Goal: Task Accomplishment & Management: Manage account settings

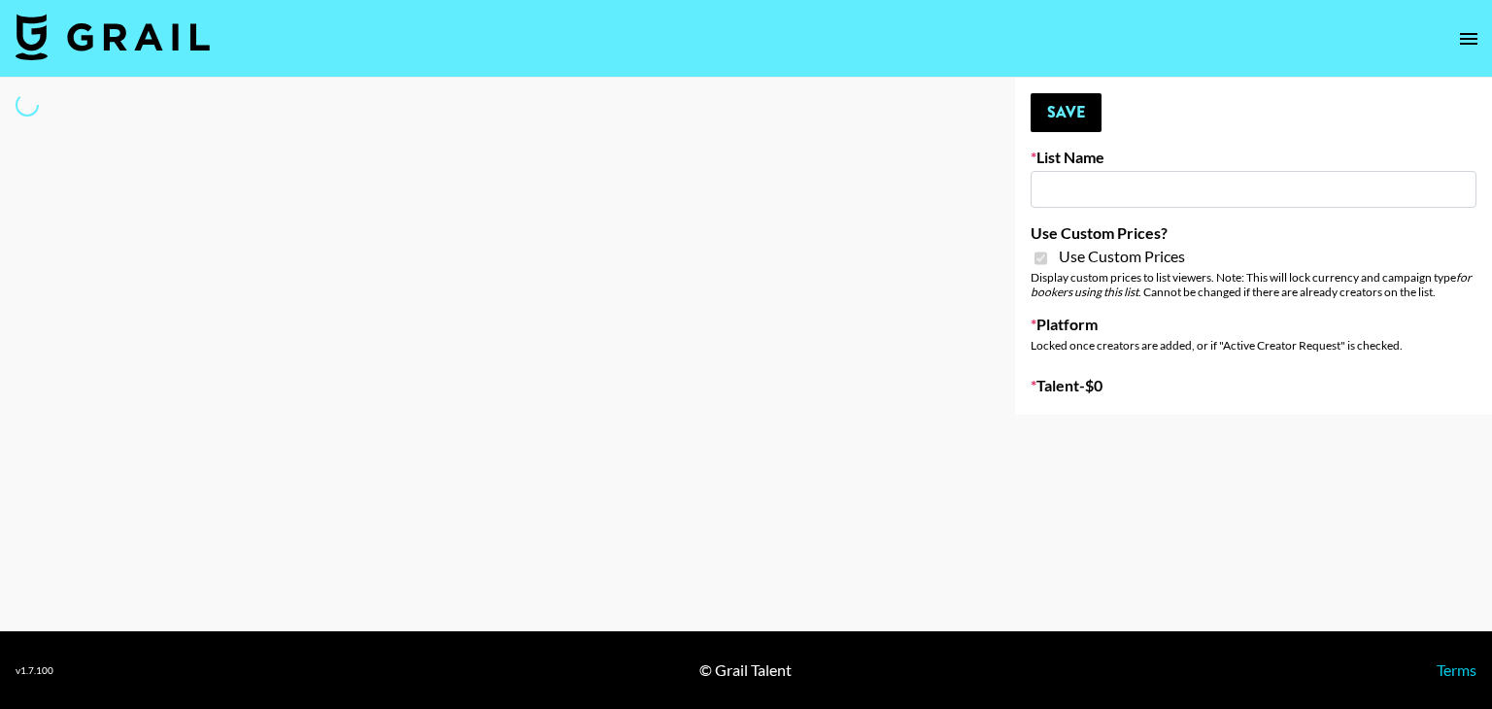
type input "Laifen (IG)"
checkbox input "true"
select select "Brand"
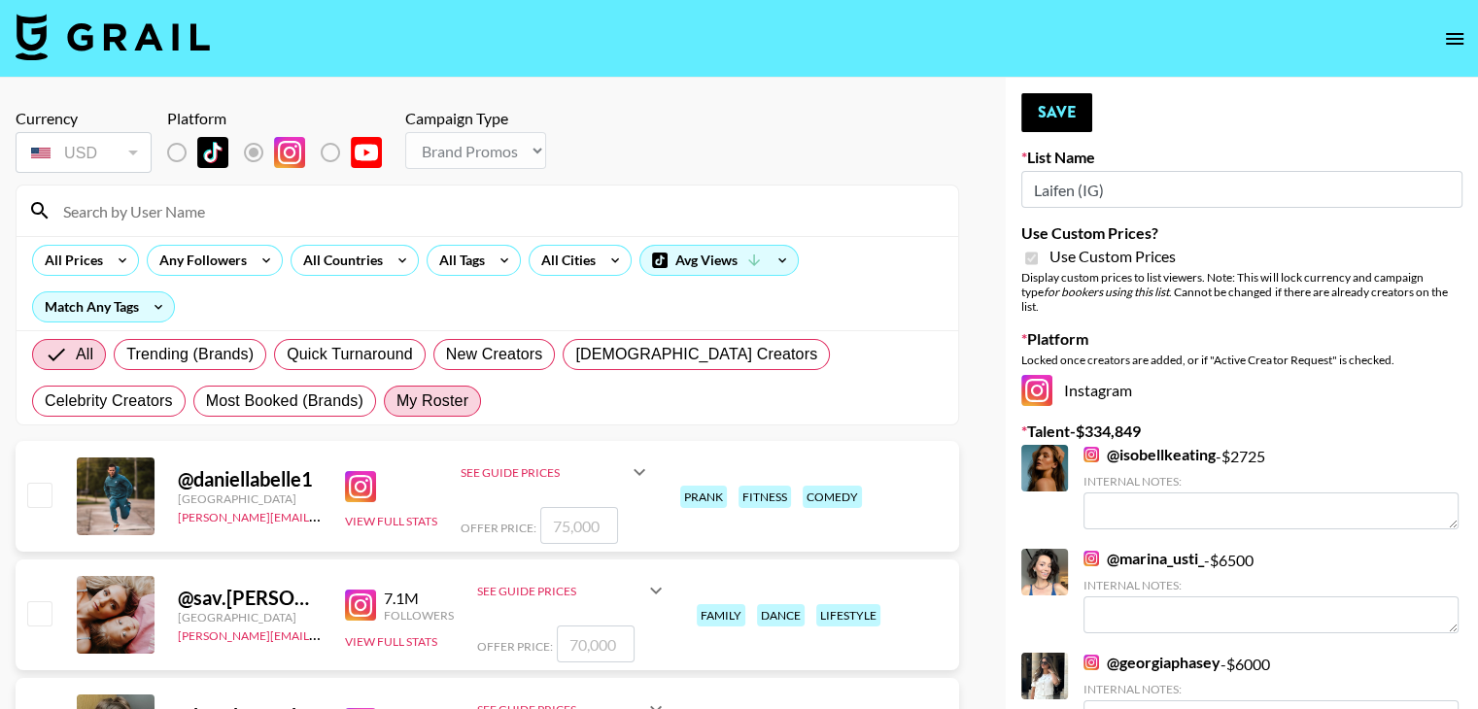
click at [396, 409] on span "My Roster" at bounding box center [432, 401] width 72 height 23
click at [396, 401] on input "My Roster" at bounding box center [396, 401] width 0 height 0
radio input "true"
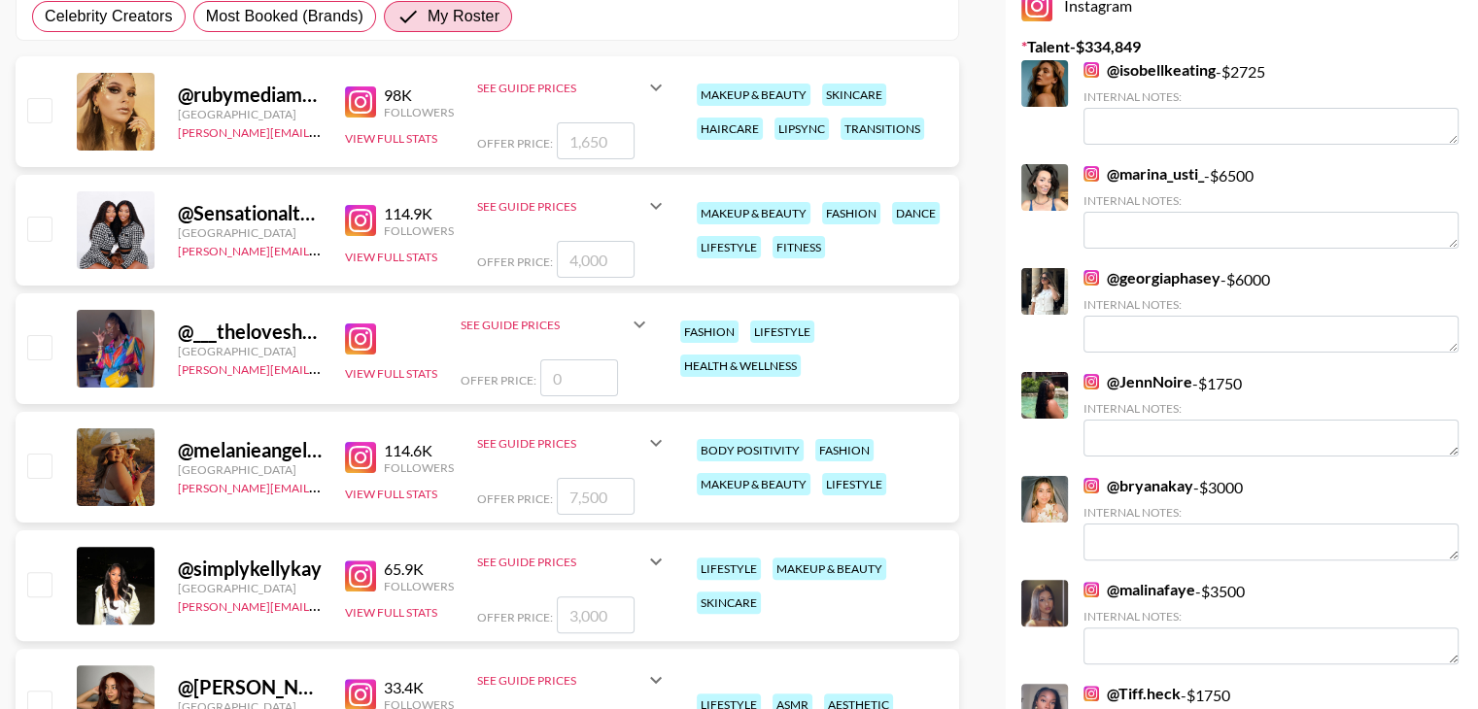
scroll to position [387, 0]
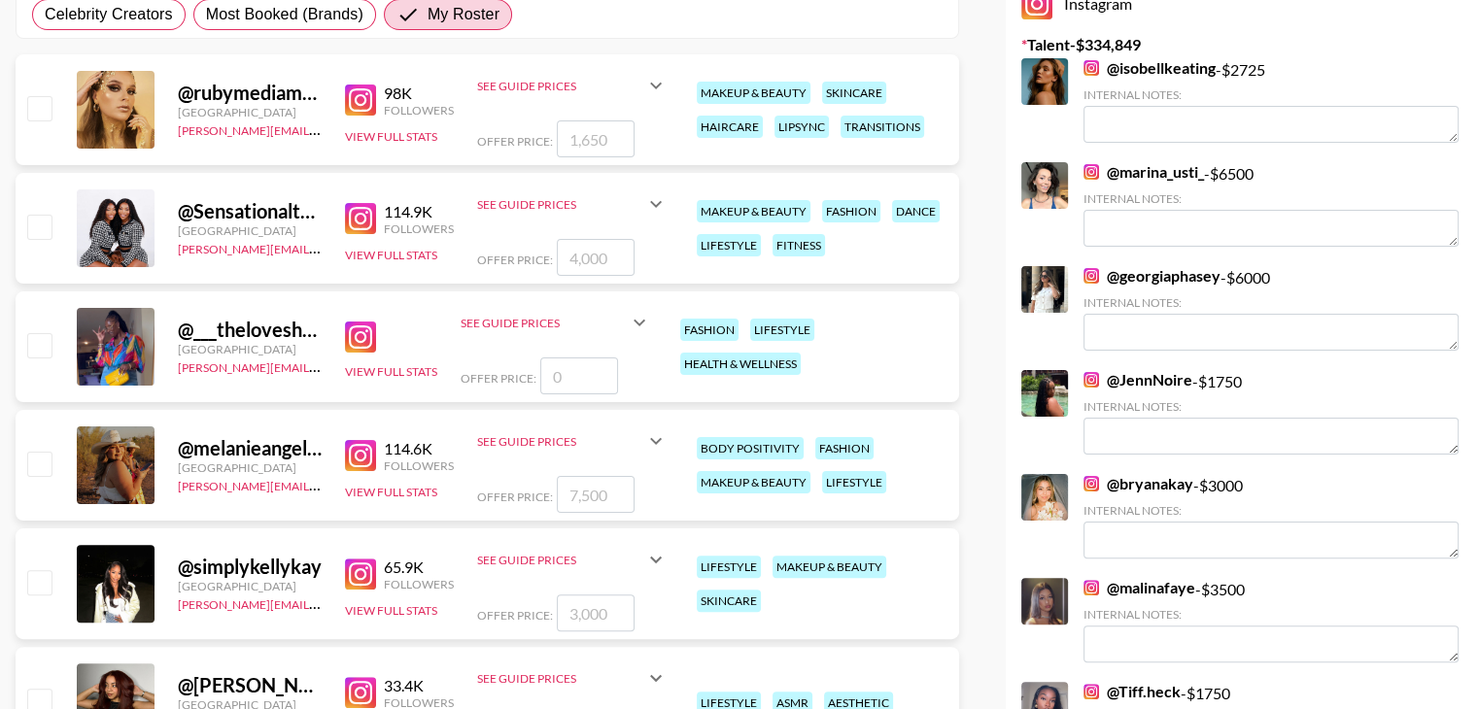
click at [40, 233] on input "checkbox" at bounding box center [38, 226] width 23 height 23
checkbox input "true"
type input "4000"
click at [50, 342] on input "checkbox" at bounding box center [38, 344] width 23 height 23
checkbox input "false"
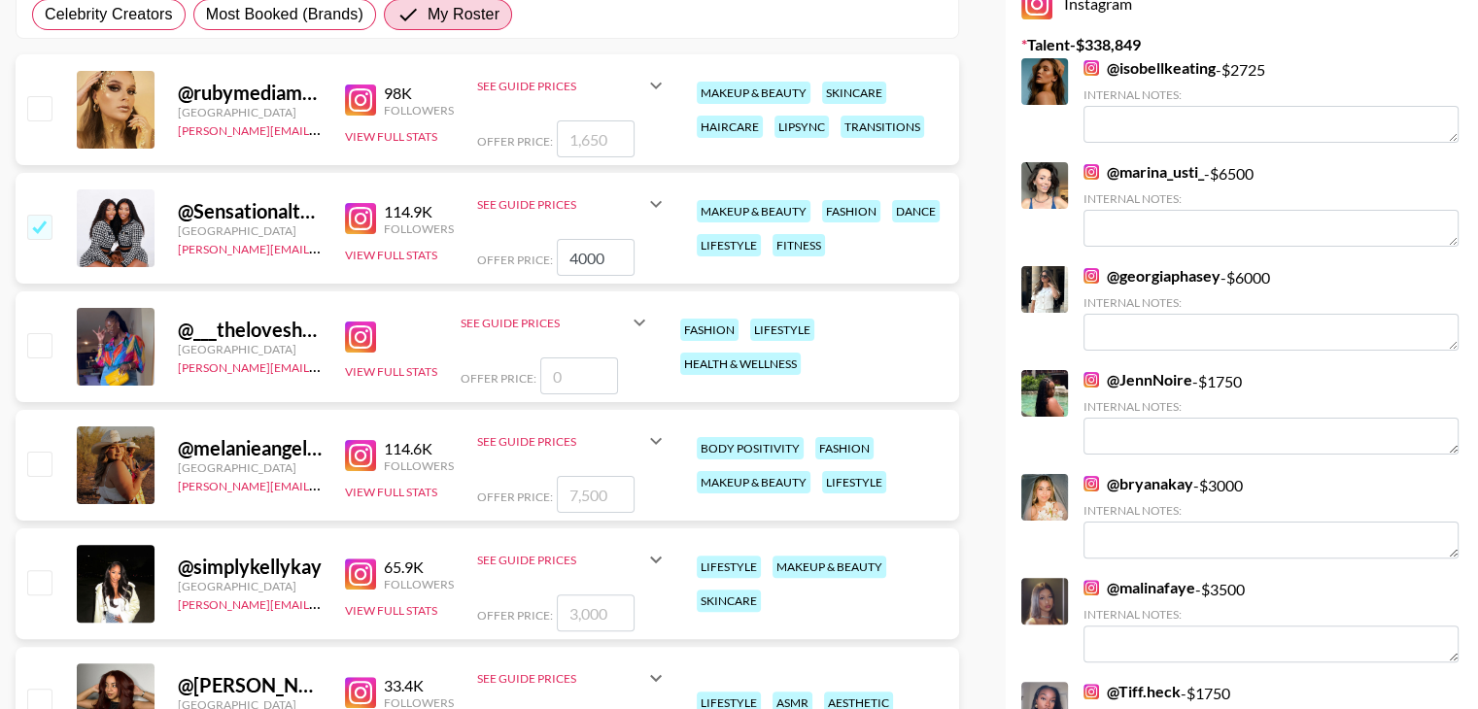
click at [575, 380] on input "number" at bounding box center [579, 376] width 78 height 37
type input "1"
checkbox input "true"
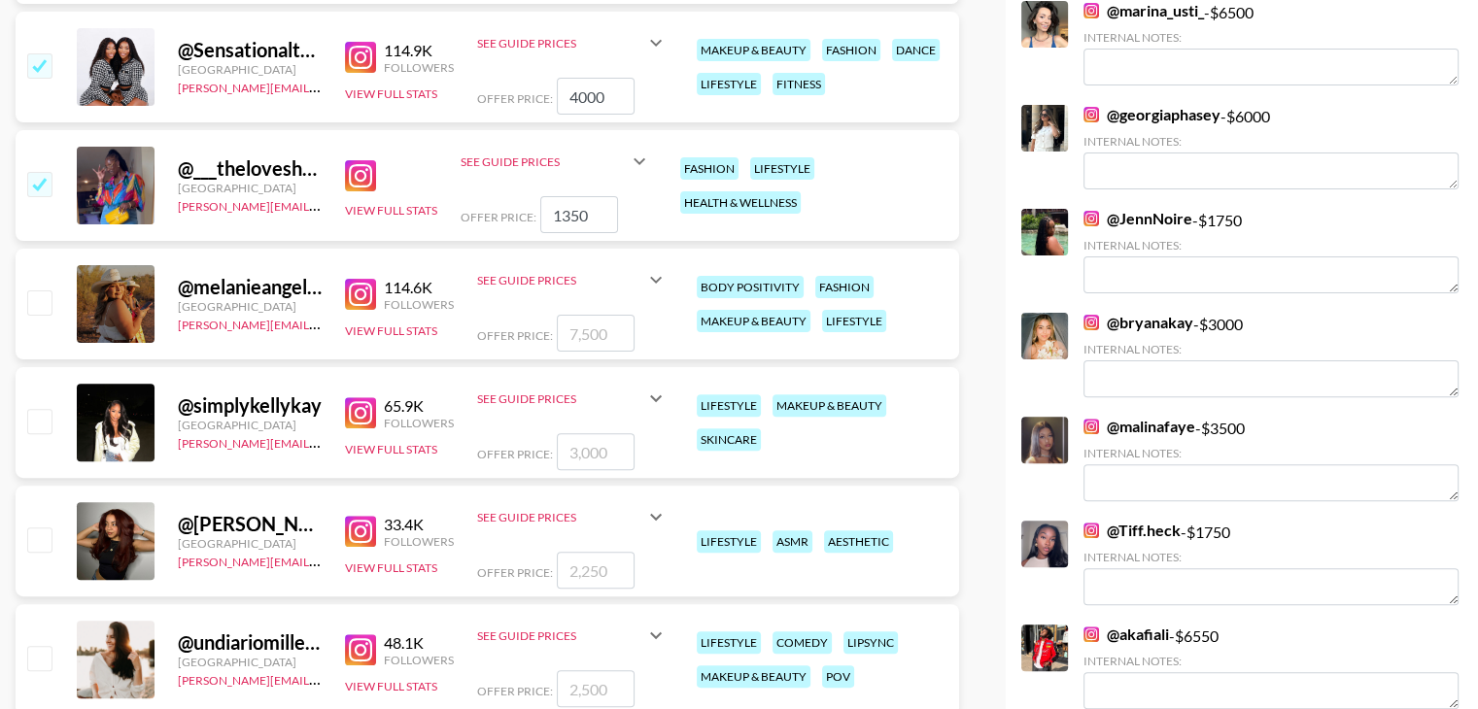
scroll to position [550, 0]
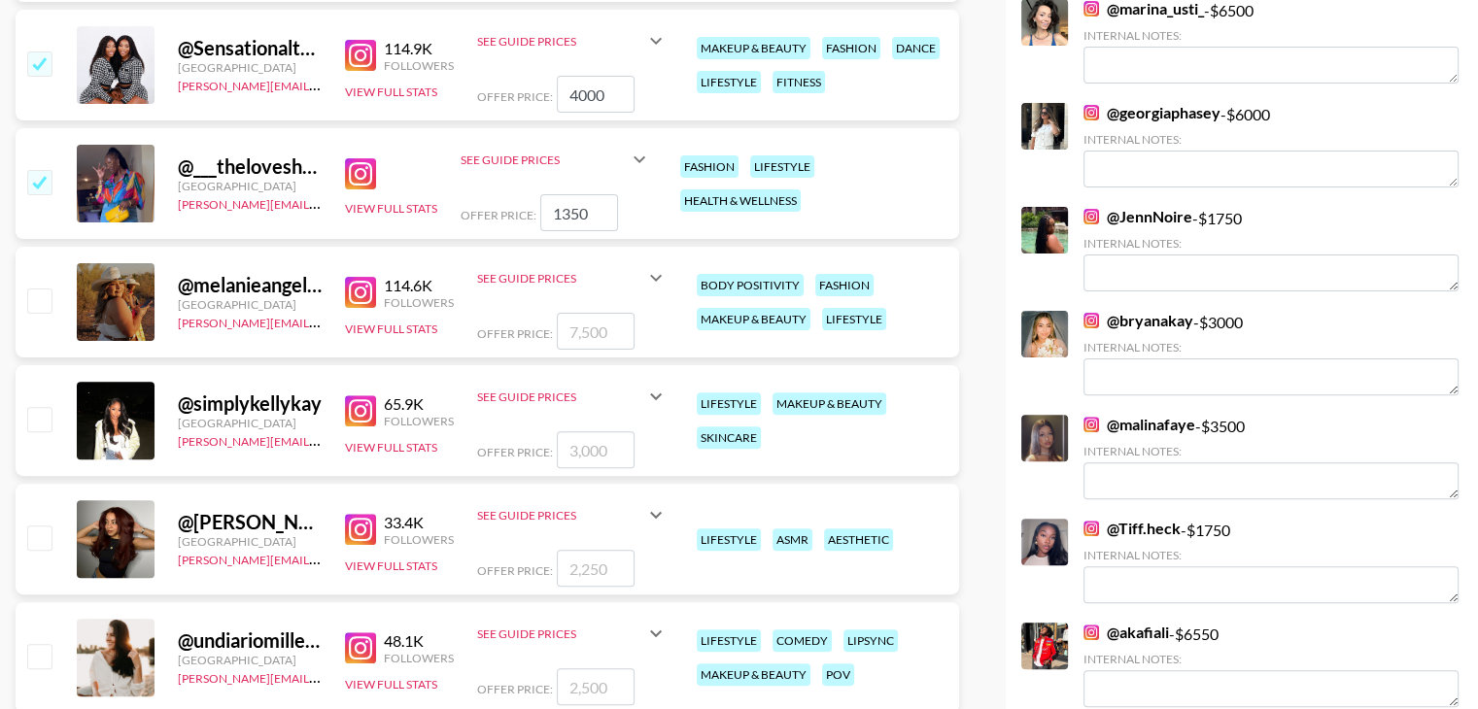
type input "1350"
click at [38, 300] on input "checkbox" at bounding box center [38, 300] width 23 height 23
checkbox input "true"
click at [571, 328] on input "7500" at bounding box center [596, 331] width 78 height 37
click at [575, 328] on input "7500" at bounding box center [596, 331] width 78 height 37
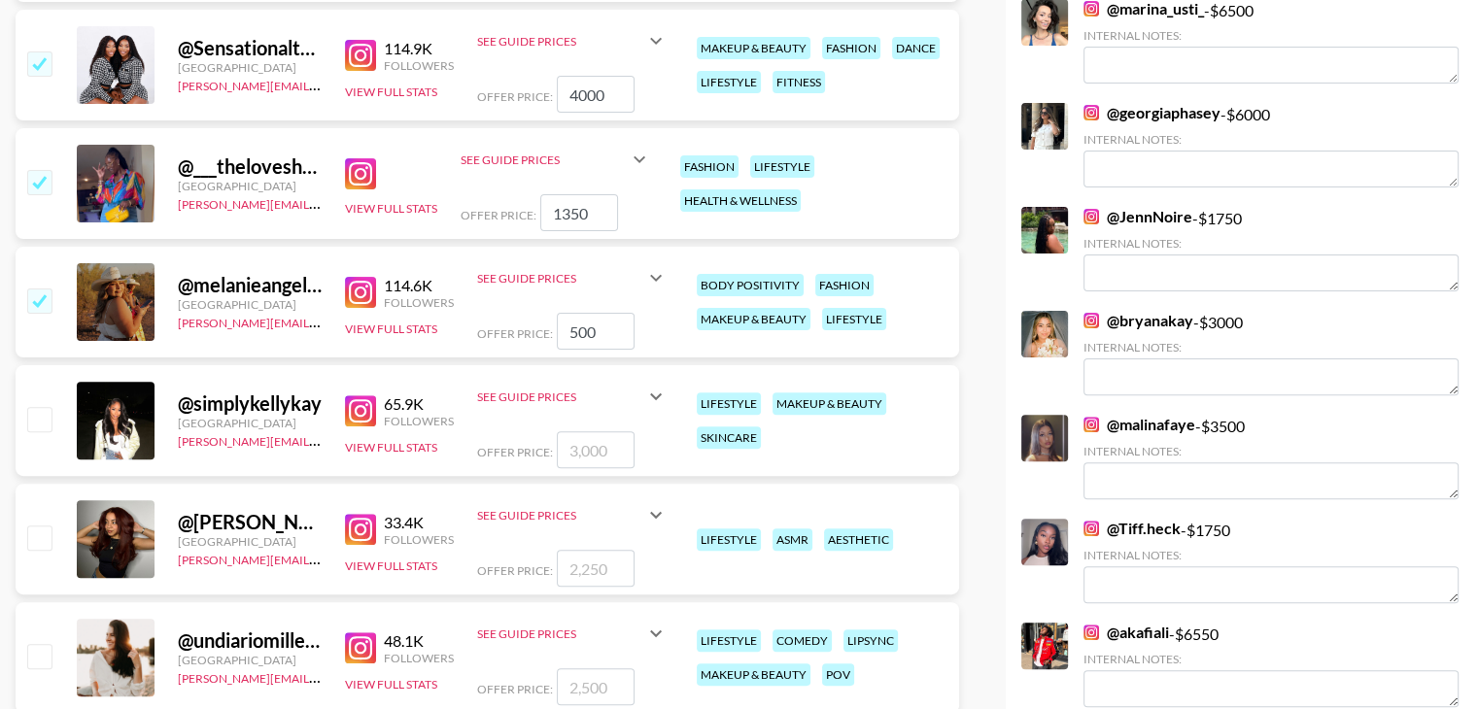
click at [608, 327] on input "500" at bounding box center [596, 331] width 78 height 37
type input "5"
checkbox input "false"
type input "1"
checkbox input "true"
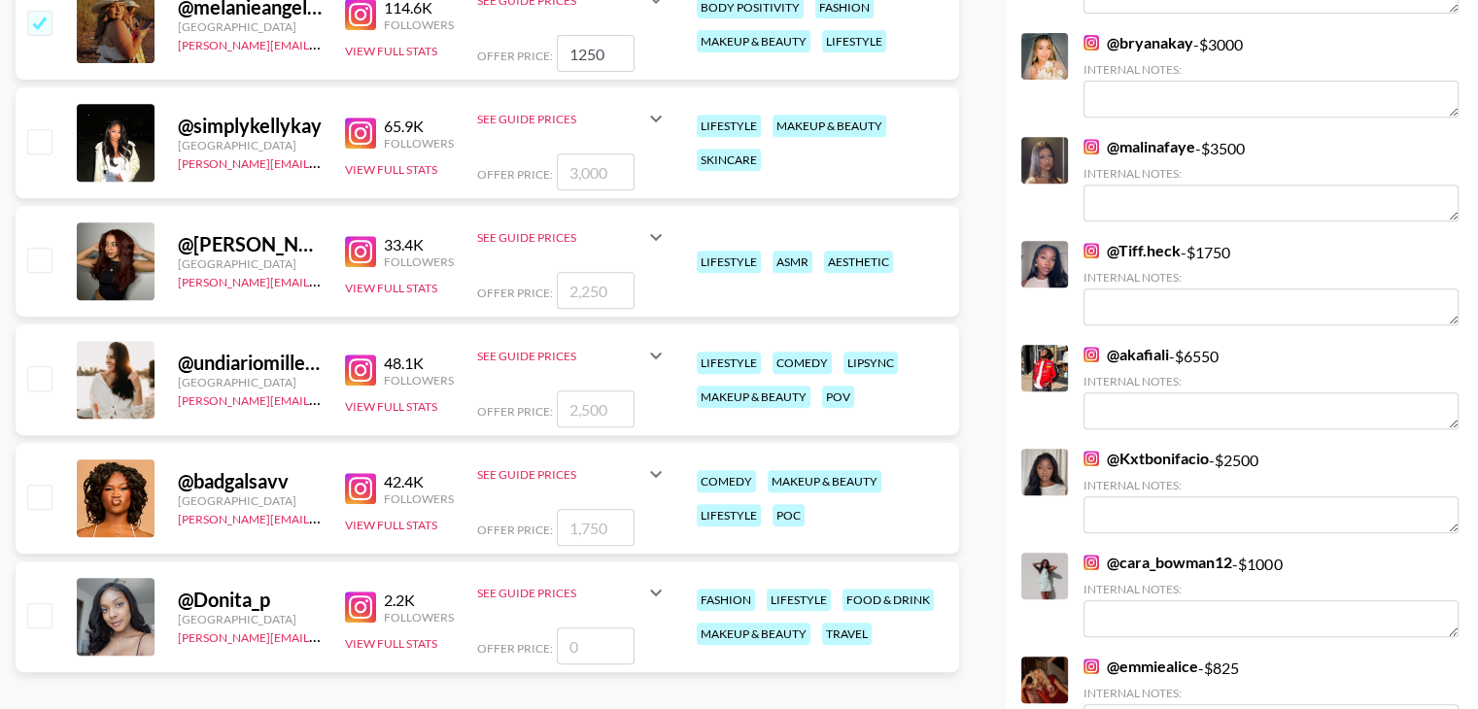
scroll to position [832, 0]
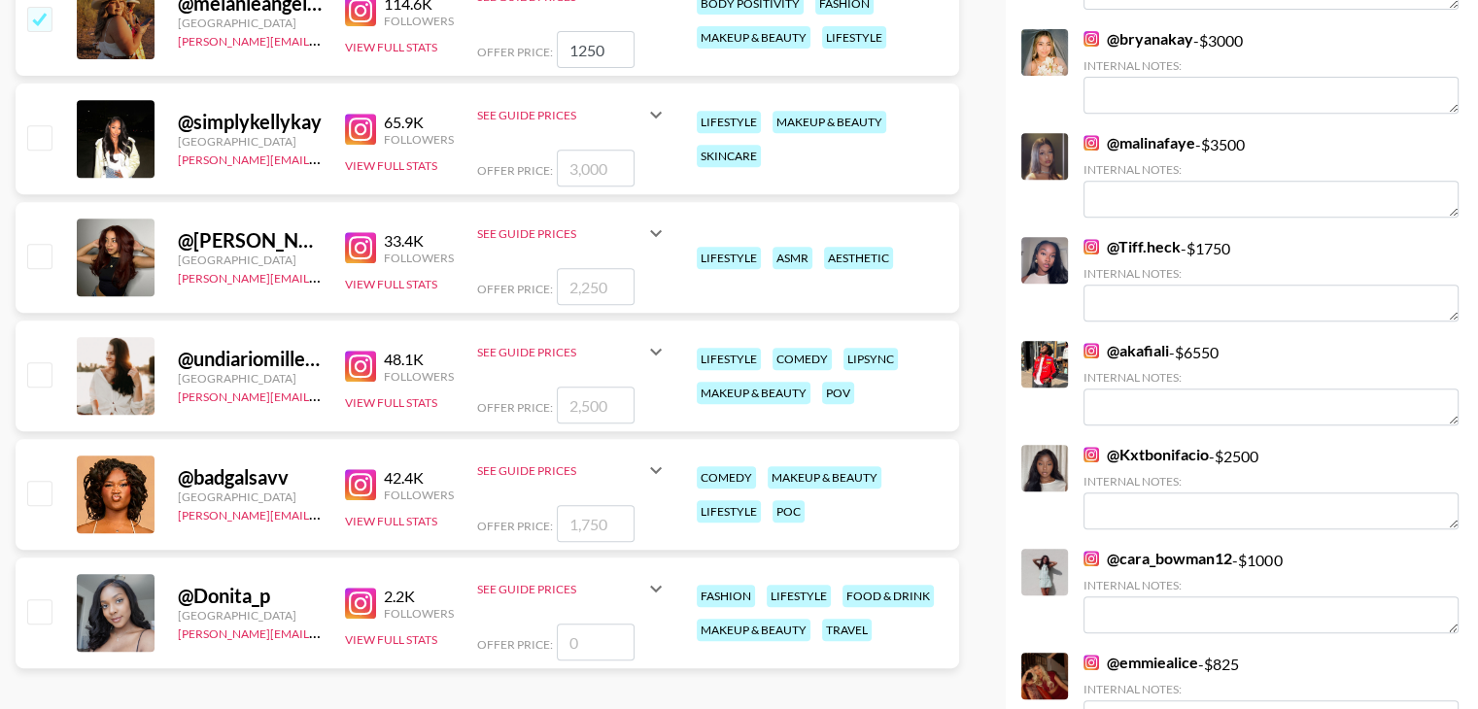
type input "1250"
click at [35, 129] on input "checkbox" at bounding box center [38, 136] width 23 height 23
checkbox input "true"
type input "3000"
click at [35, 378] on input "checkbox" at bounding box center [38, 373] width 23 height 23
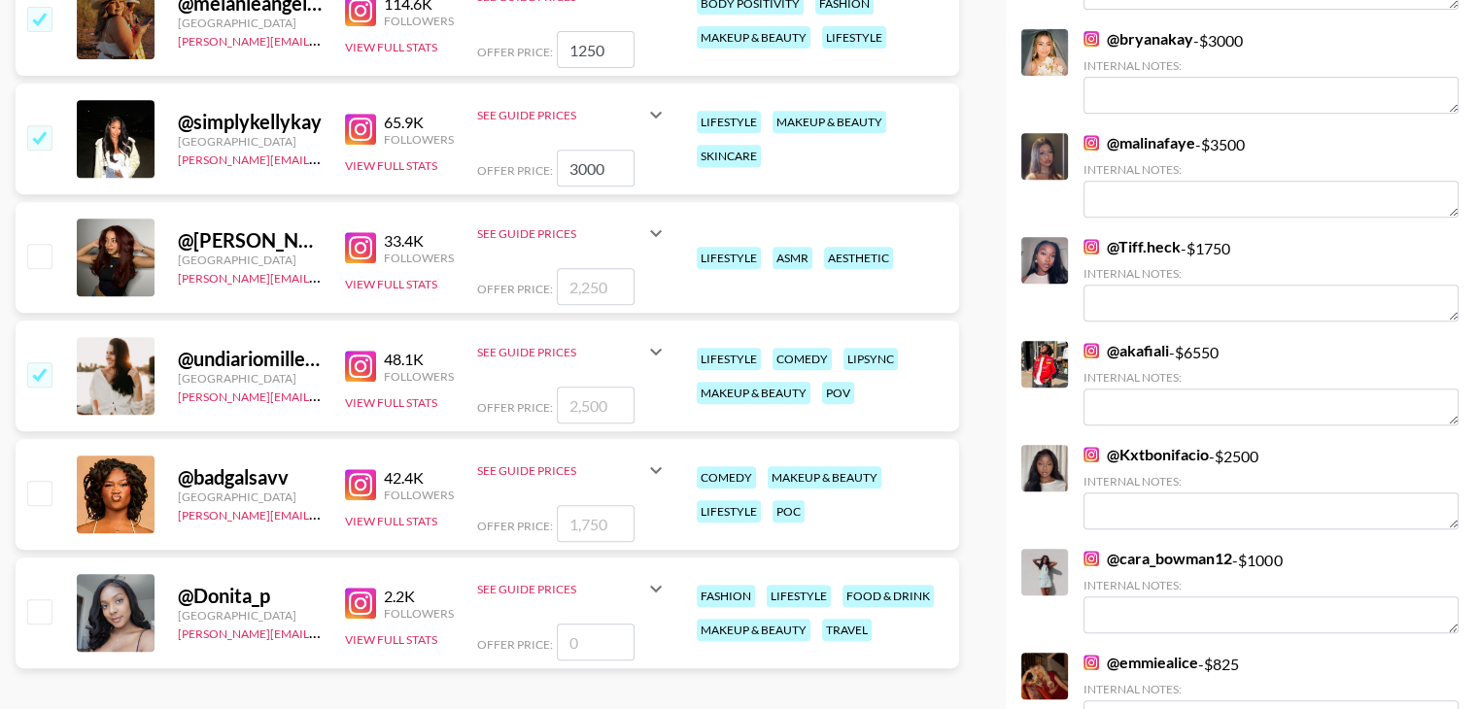
checkbox input "true"
click at [603, 405] on input "2500" at bounding box center [596, 405] width 78 height 37
type input "2"
checkbox input "false"
type input "1"
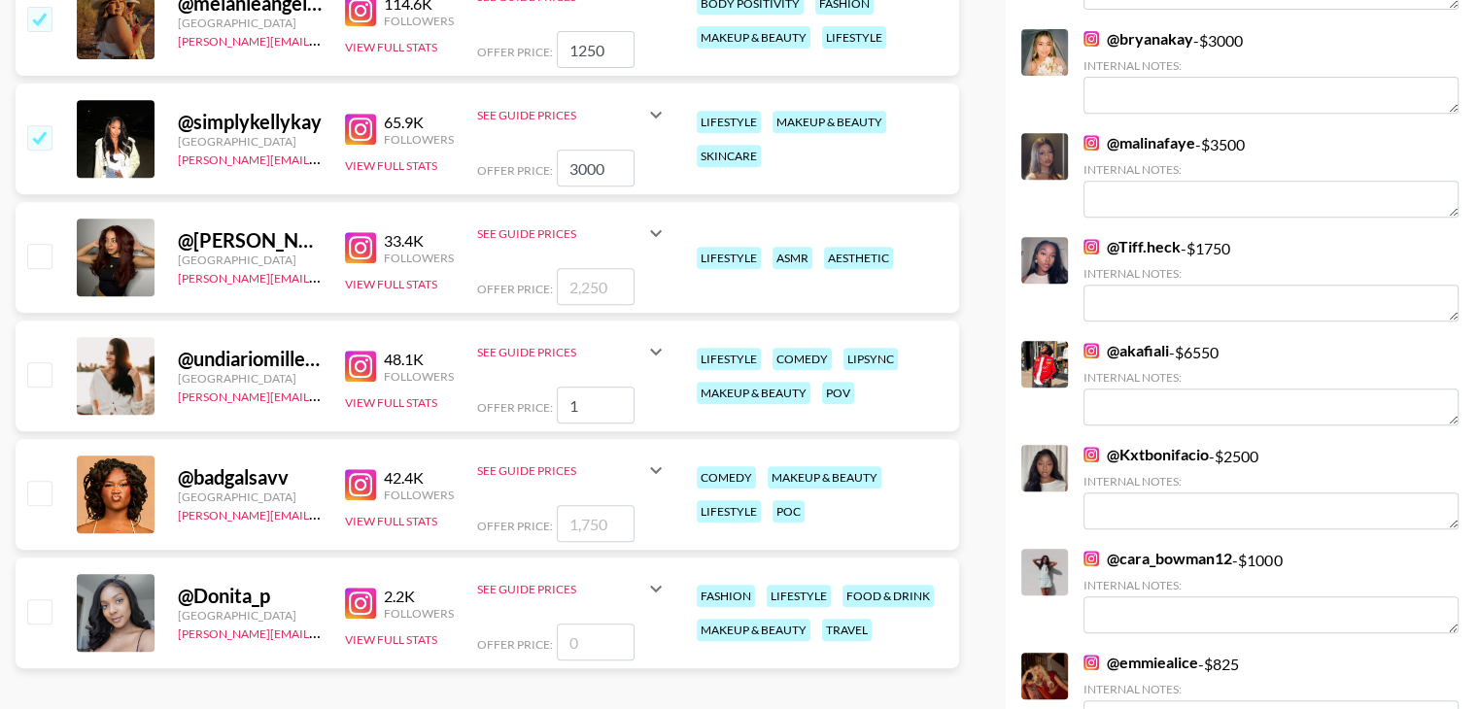
checkbox input "true"
type input "1000"
click at [48, 609] on input "checkbox" at bounding box center [38, 610] width 23 height 23
checkbox input "false"
click at [602, 640] on input "number" at bounding box center [596, 642] width 78 height 37
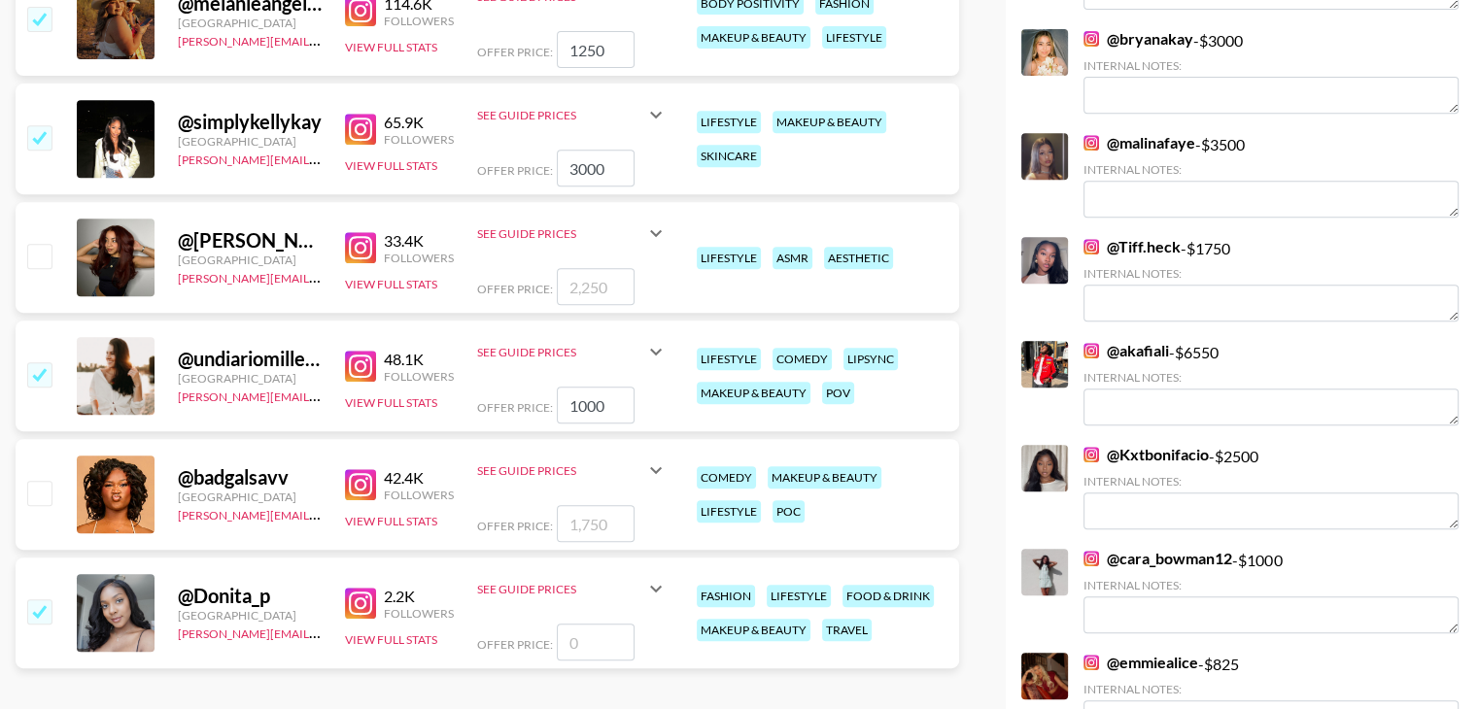
type input "3"
checkbox input "true"
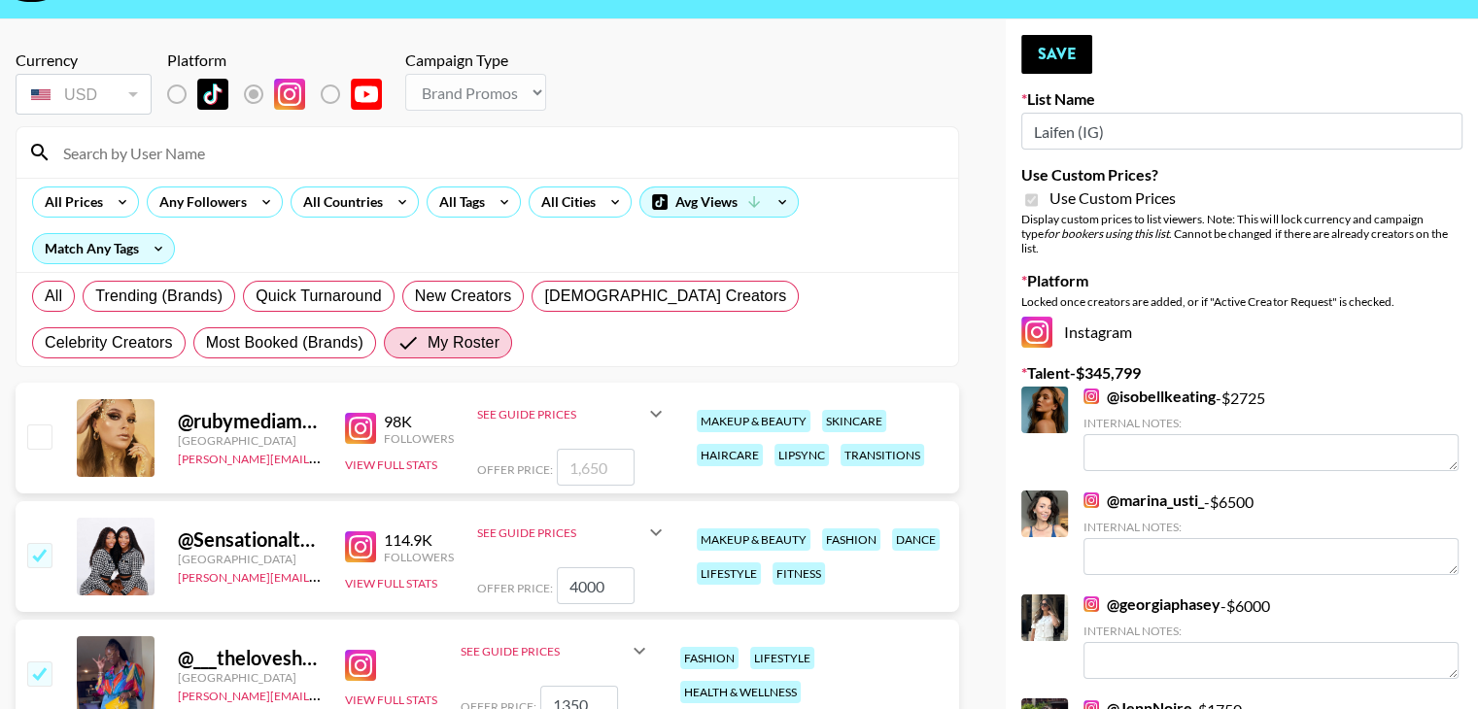
scroll to position [46, 0]
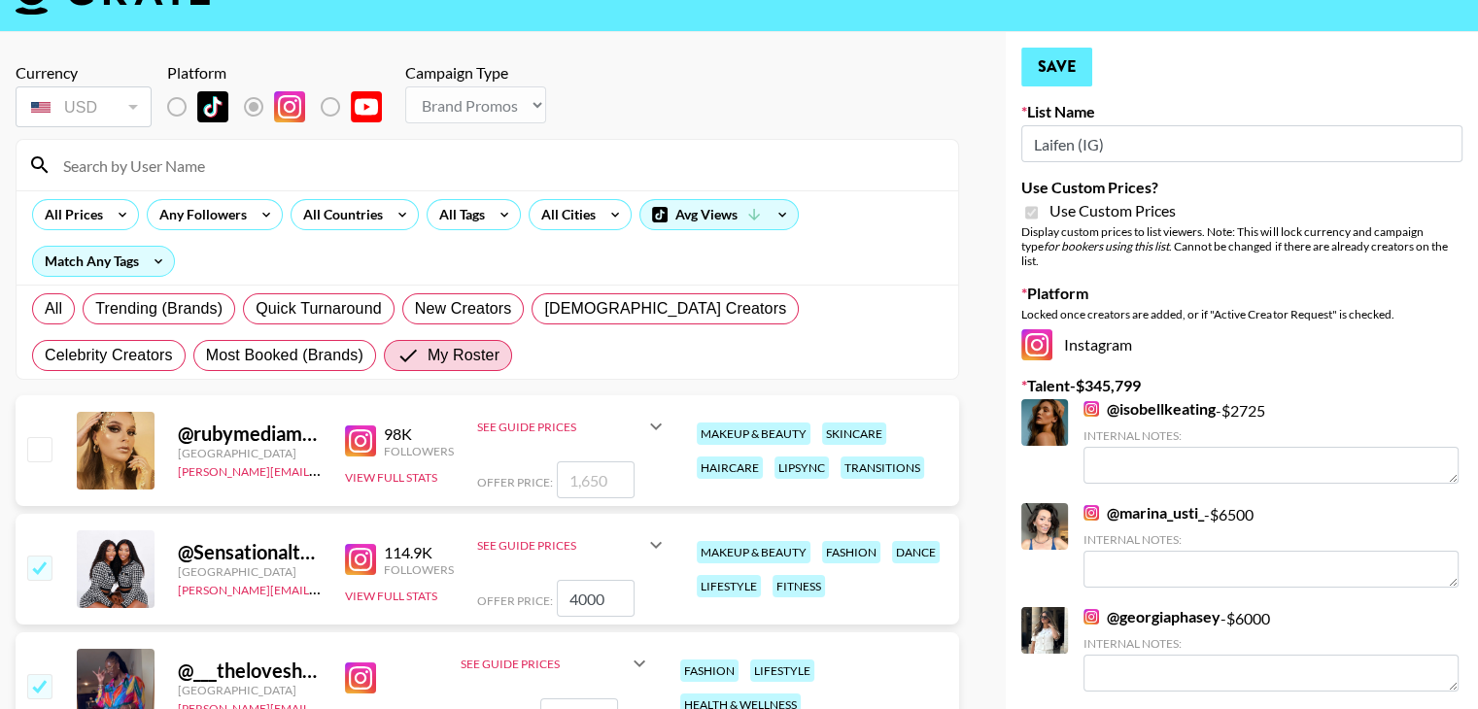
type input "350"
click at [1053, 82] on button "Save" at bounding box center [1056, 67] width 71 height 39
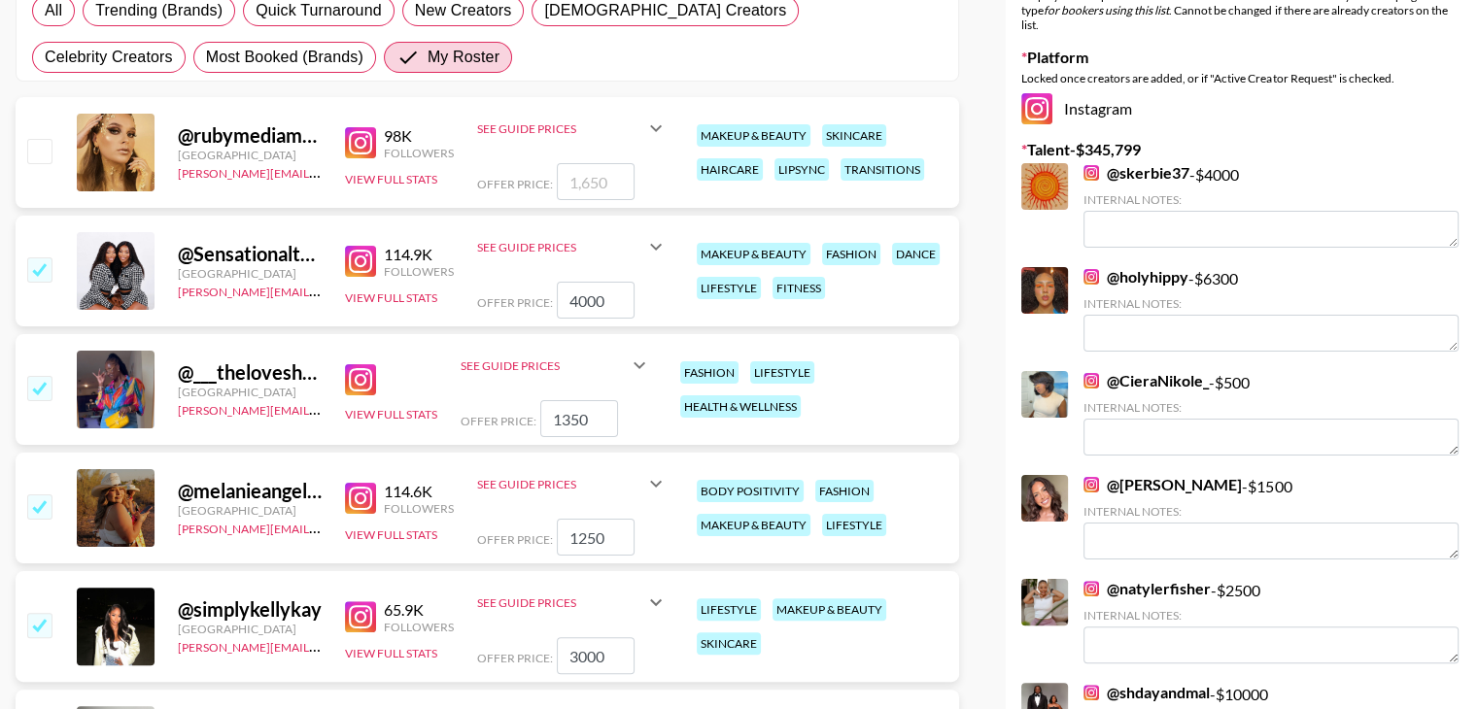
scroll to position [0, 0]
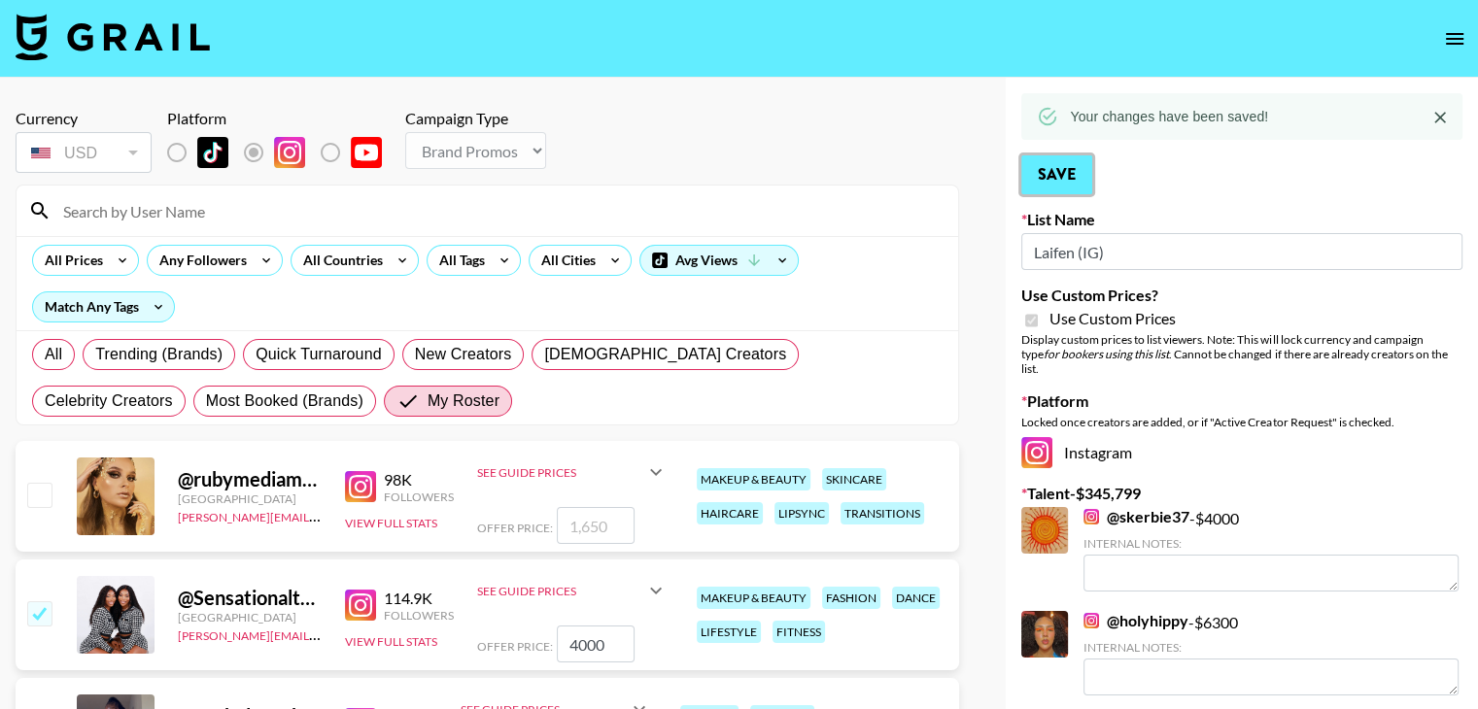
click at [1074, 184] on button "Save" at bounding box center [1056, 174] width 71 height 39
